Goal: Information Seeking & Learning: Learn about a topic

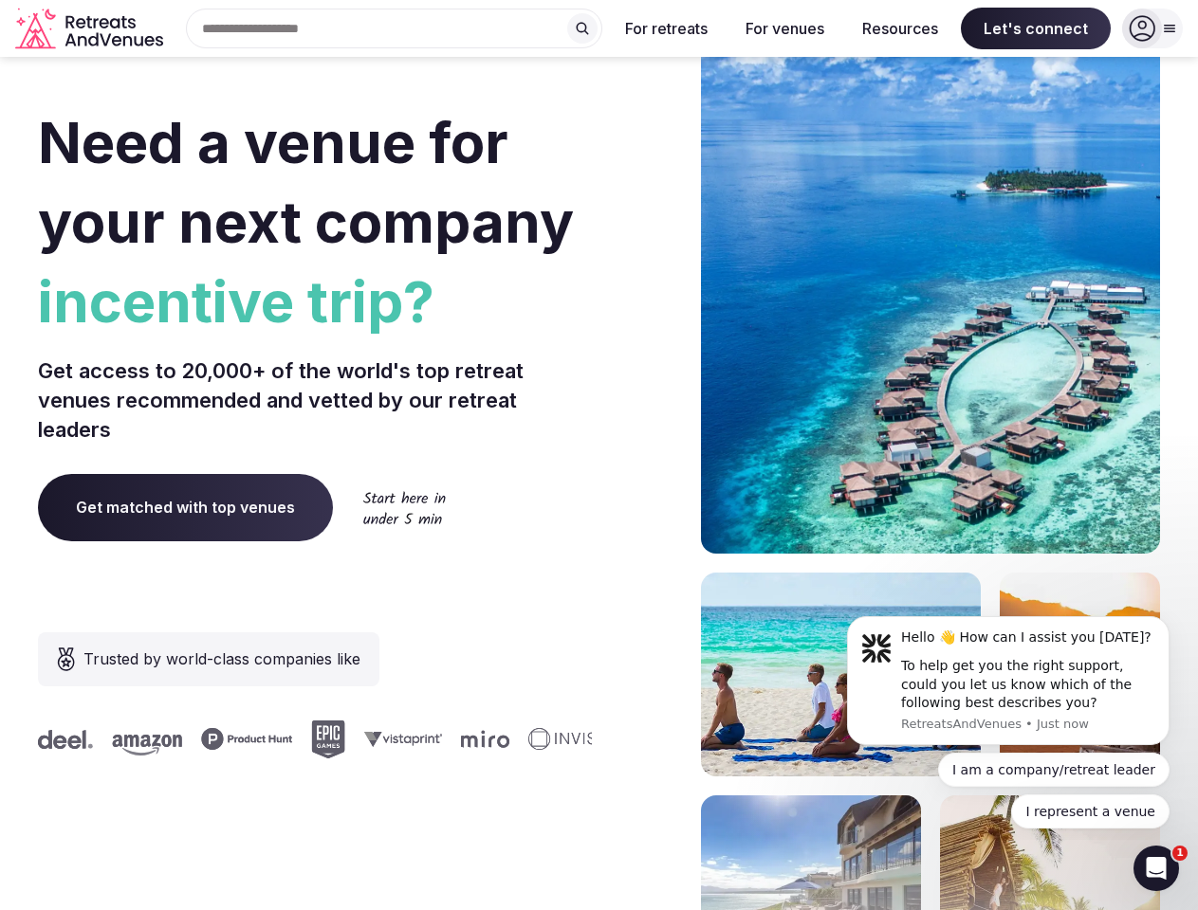
click at [598, 455] on div "Need a venue for your next company incentive trip? Get access to 20,000+ of the…" at bounding box center [599, 567] width 1122 height 1143
click at [394, 28] on div "Search Popular Destinations [GEOGRAPHIC_DATA], [GEOGRAPHIC_DATA] [GEOGRAPHIC_DA…" at bounding box center [386, 29] width 431 height 40
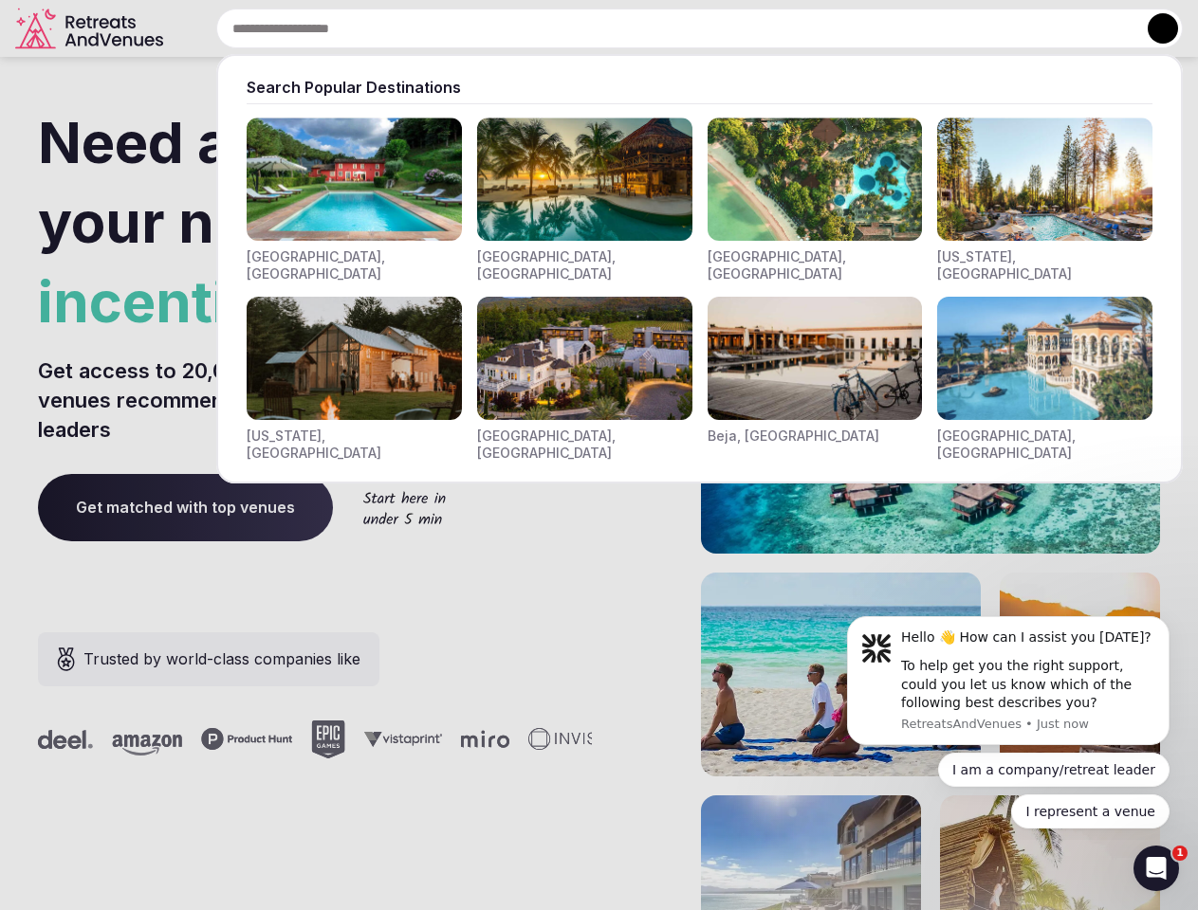
click at [582, 28] on input "text" at bounding box center [699, 29] width 966 height 40
click at [667, 28] on input "text" at bounding box center [699, 29] width 966 height 40
click at [784, 28] on input "text" at bounding box center [699, 29] width 966 height 40
click at [900, 28] on input "text" at bounding box center [699, 29] width 966 height 40
click at [1036, 28] on input "text" at bounding box center [699, 29] width 966 height 40
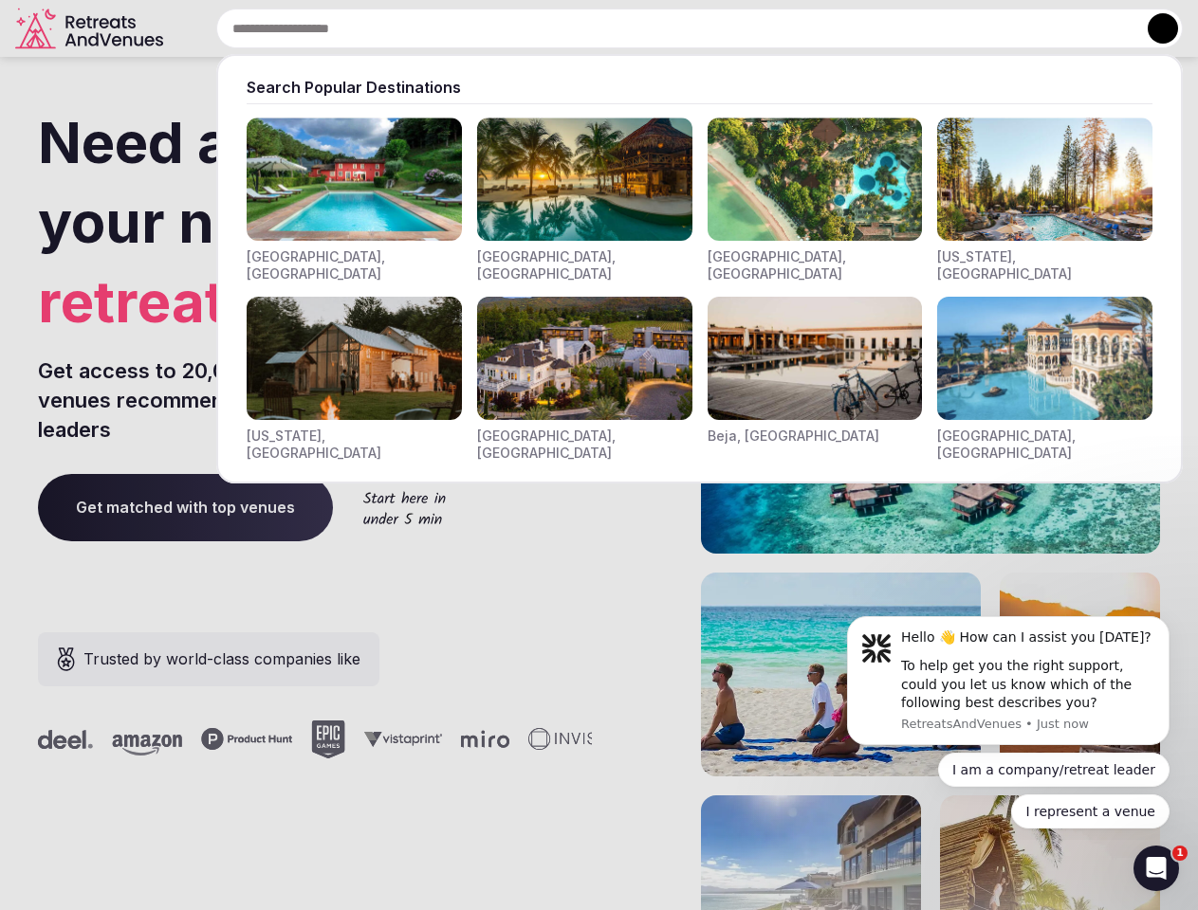
click at [1152, 28] on button at bounding box center [1162, 28] width 30 height 30
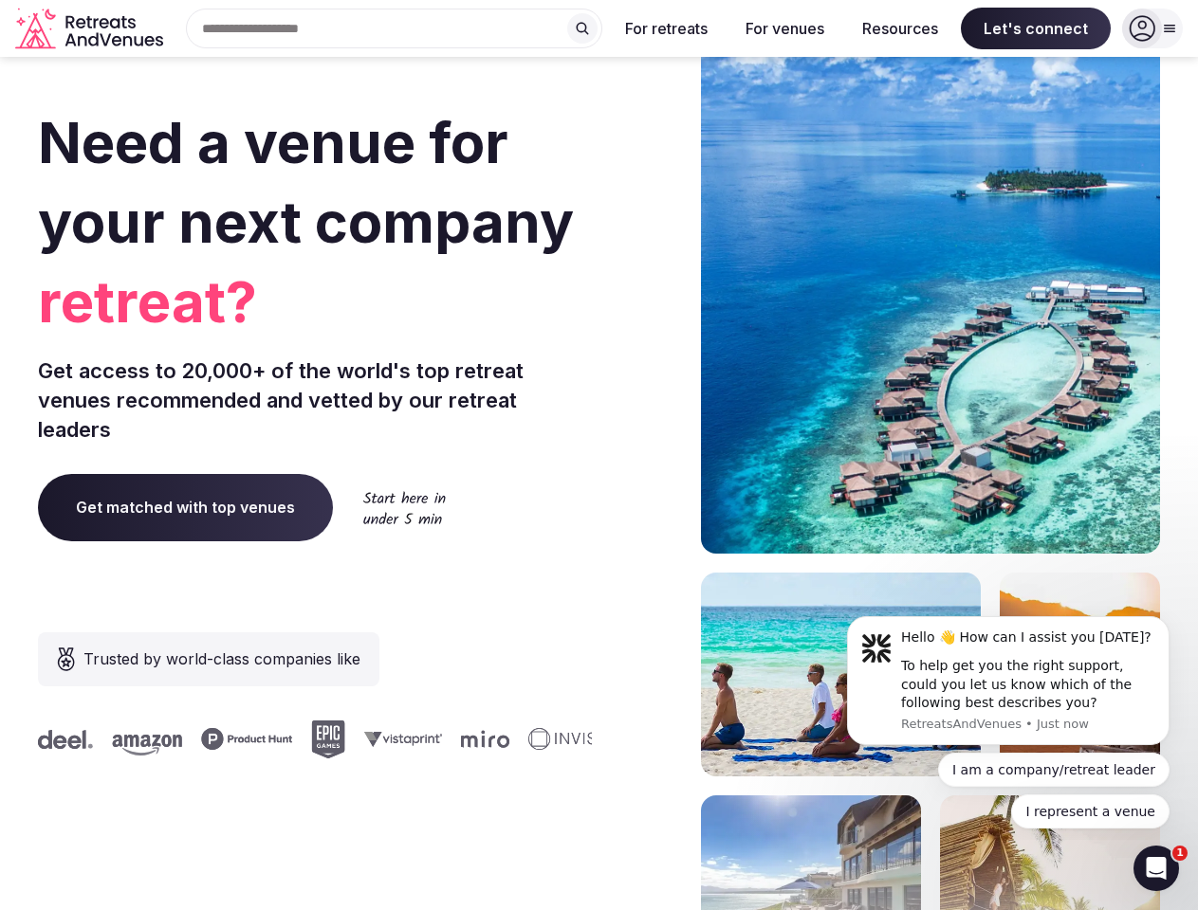
click at [1008, 681] on div "To help get you the right support, could you let us know which of the following…" at bounding box center [1028, 685] width 254 height 56
